Goal: Browse casually: Explore the website without a specific task or goal

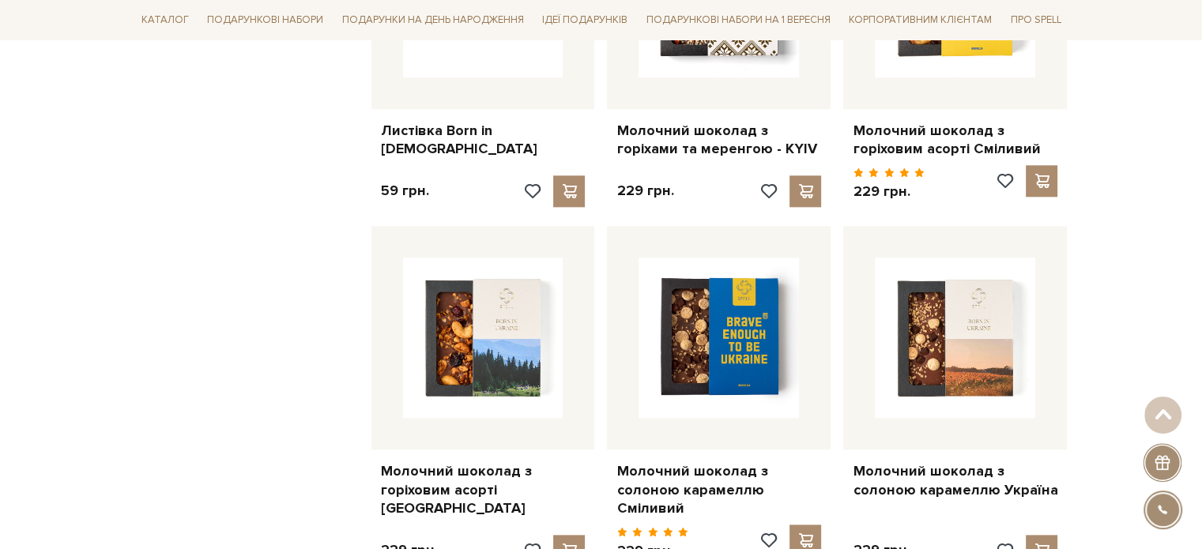
scroll to position [1580, 0]
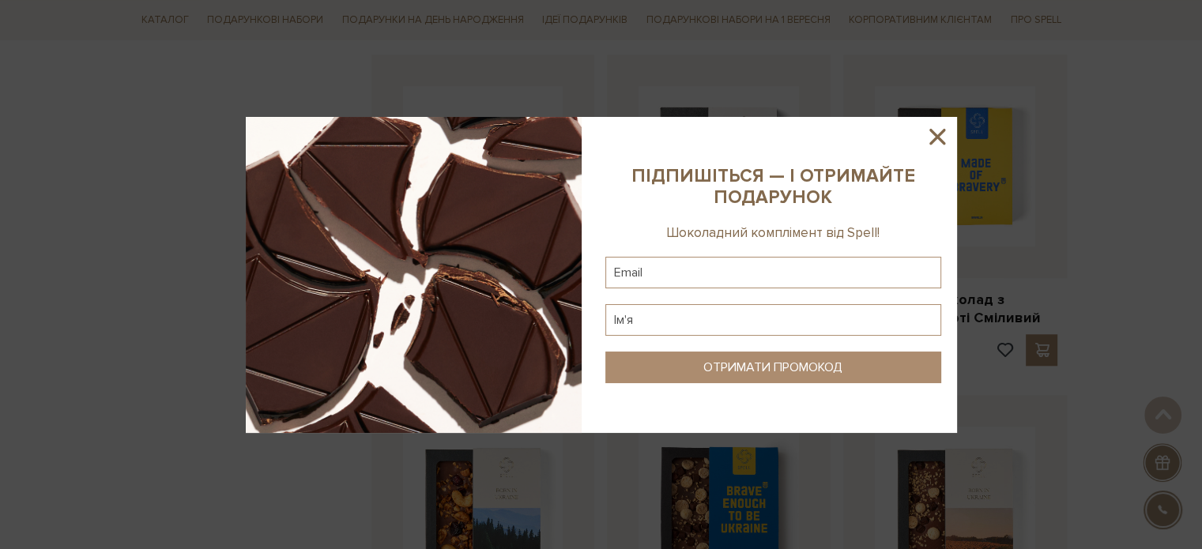
click at [931, 135] on icon at bounding box center [937, 136] width 27 height 27
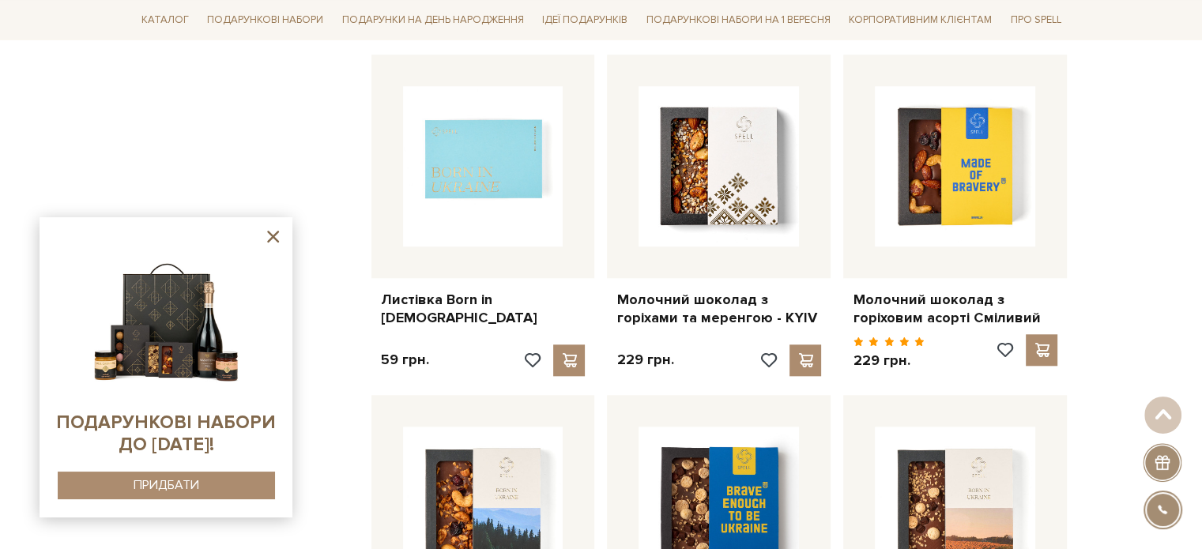
click at [269, 238] on icon at bounding box center [273, 237] width 20 height 20
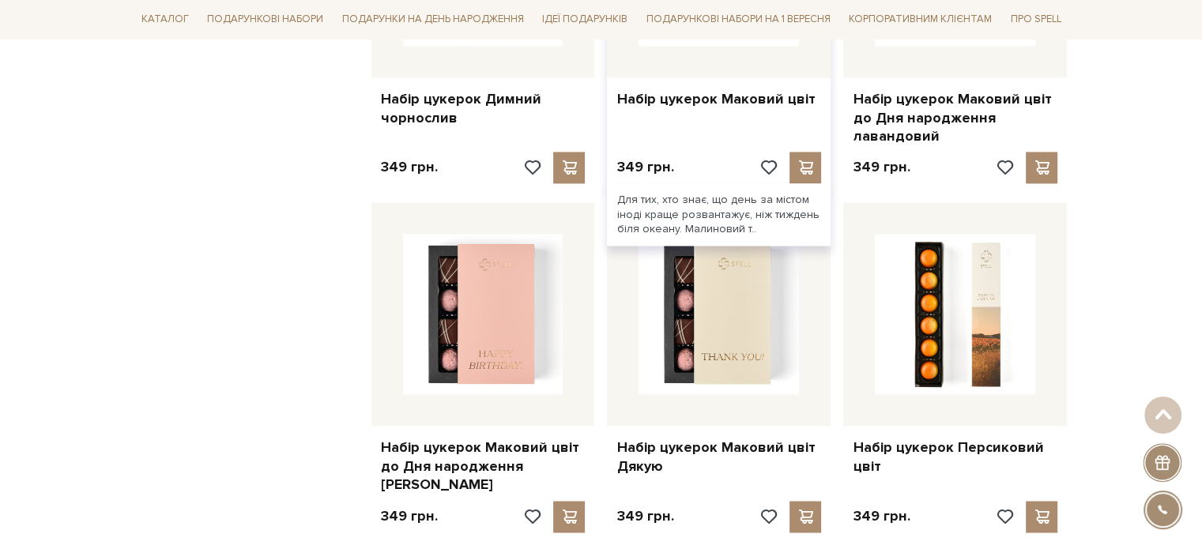
scroll to position [2291, 0]
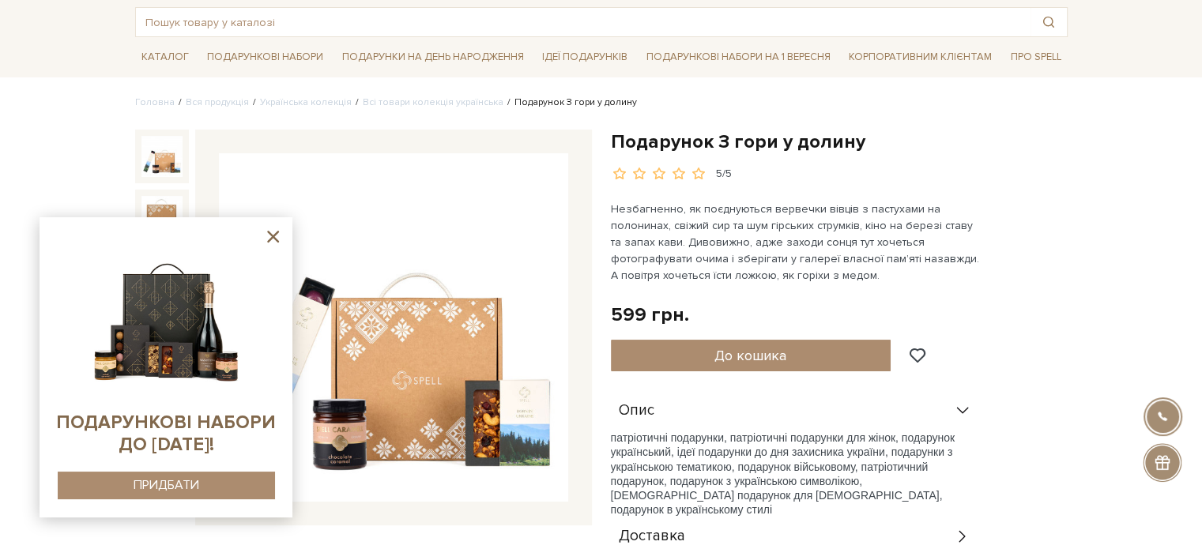
click at [269, 238] on icon at bounding box center [273, 237] width 20 height 20
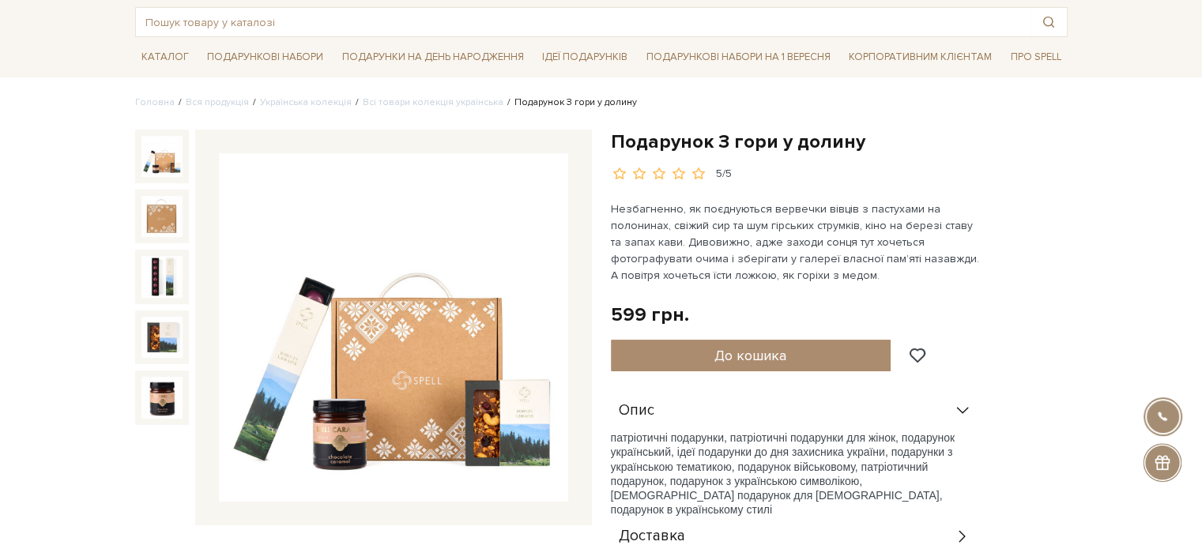
scroll to position [158, 0]
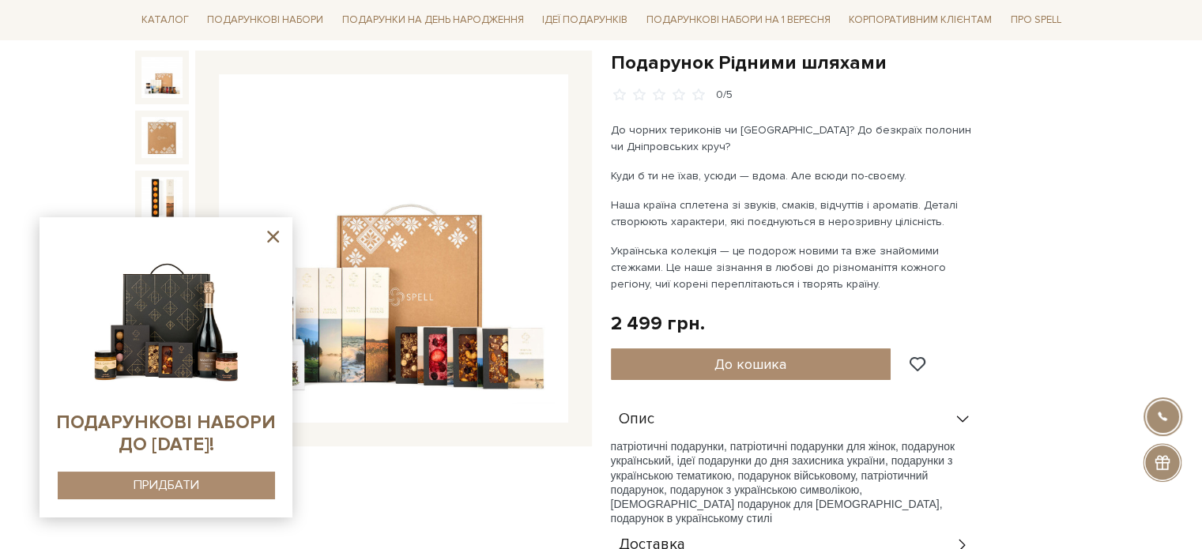
click at [269, 236] on icon at bounding box center [273, 237] width 20 height 20
